Goal: Task Accomplishment & Management: Use online tool/utility

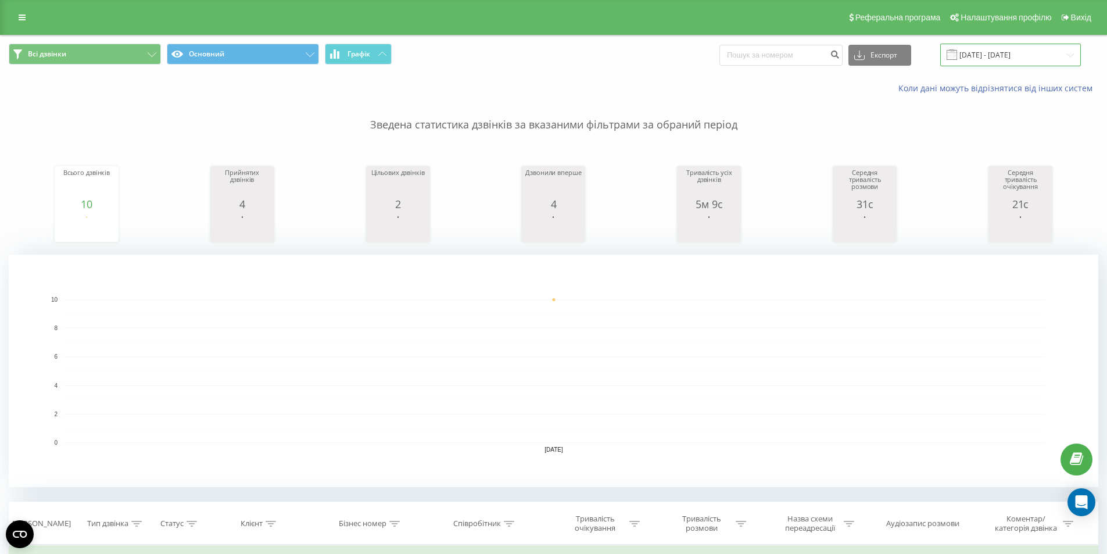
click at [1003, 51] on input "[DATE] - [DATE]" at bounding box center [1010, 55] width 141 height 23
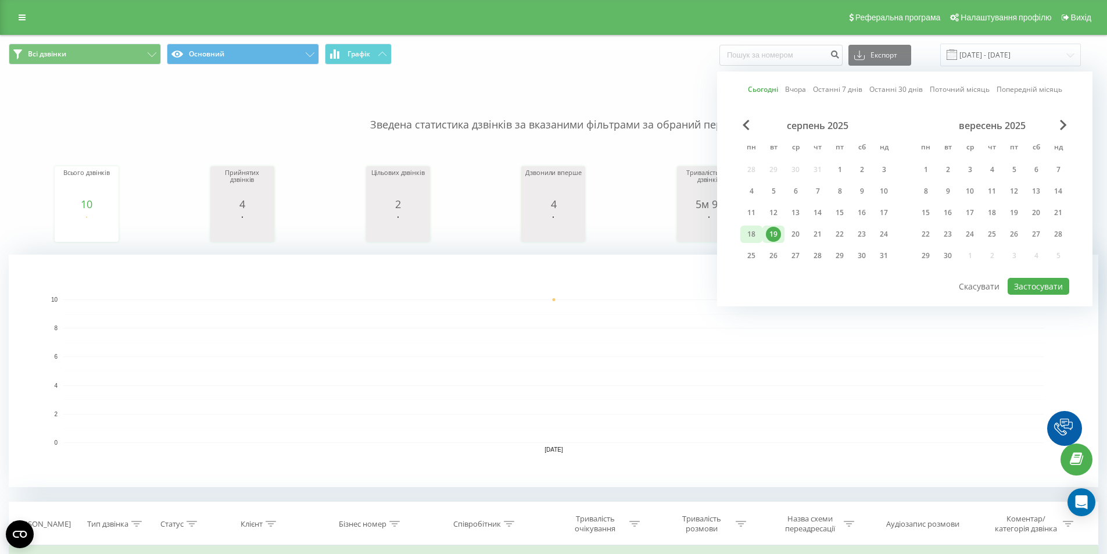
click at [757, 236] on div "18" at bounding box center [751, 234] width 15 height 15
click at [1026, 282] on button "Застосувати" at bounding box center [1039, 286] width 62 height 17
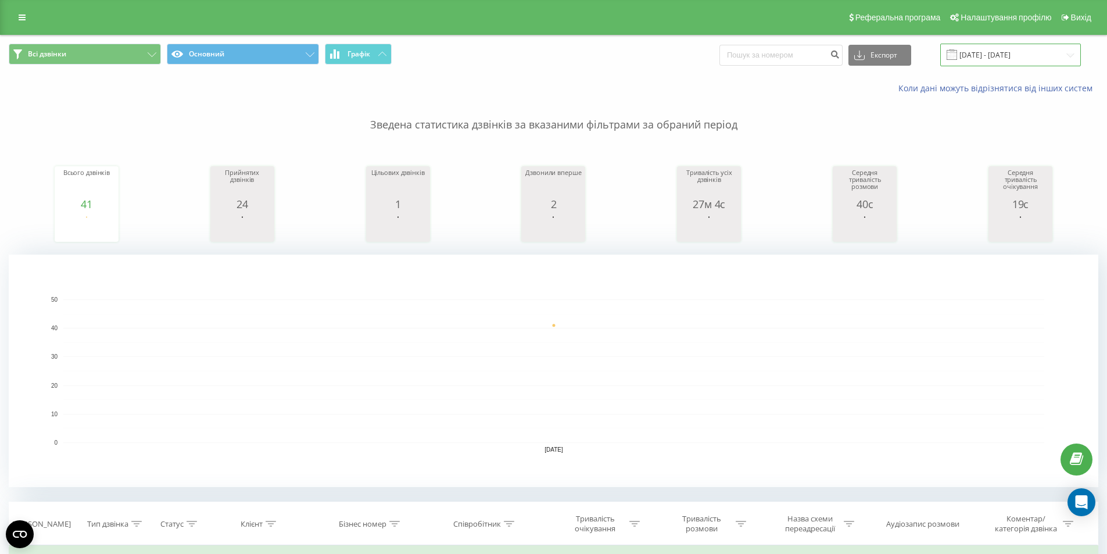
click at [1003, 53] on input "18.08.2025 - 18.08.2025" at bounding box center [1010, 55] width 141 height 23
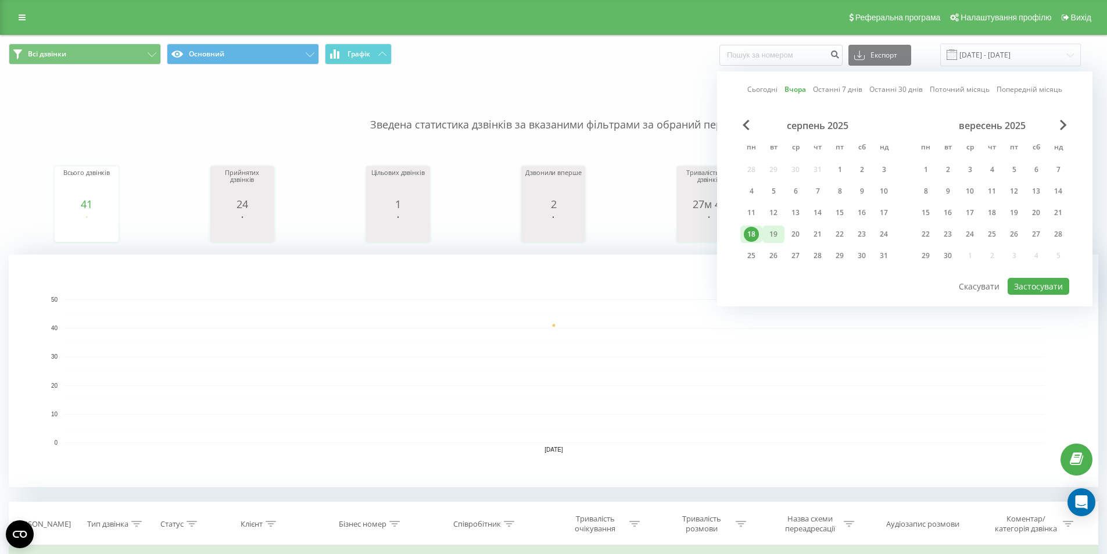
click at [778, 227] on div "19" at bounding box center [773, 234] width 15 height 15
click at [1021, 281] on button "Застосувати" at bounding box center [1039, 286] width 62 height 17
type input "[DATE] - [DATE]"
